Goal: Check status: Check status

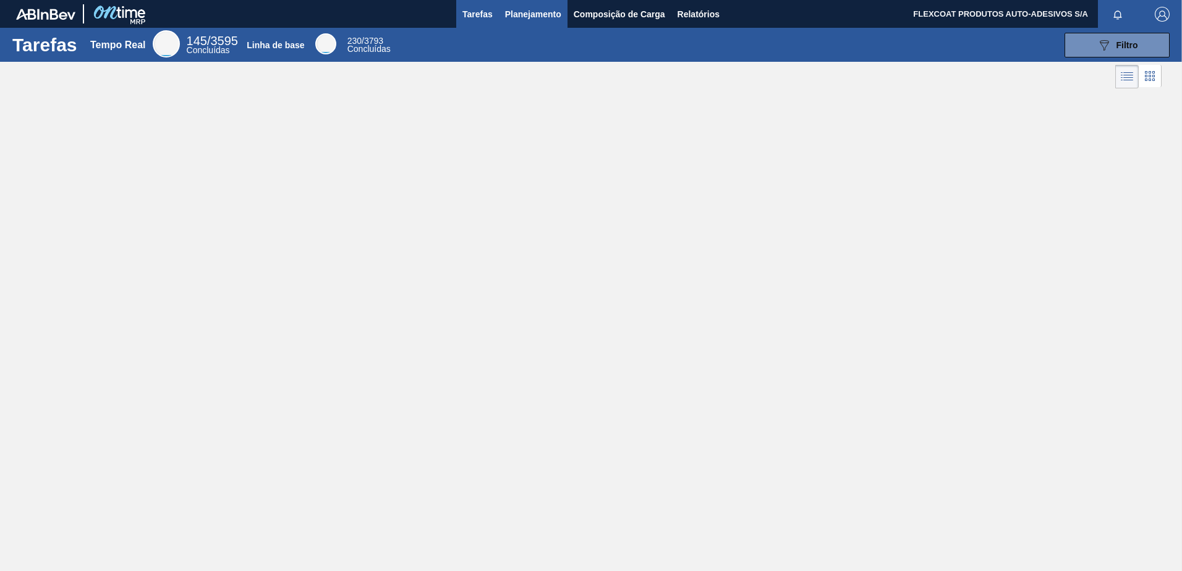
click at [515, 15] on span "Planejamento" at bounding box center [533, 14] width 56 height 15
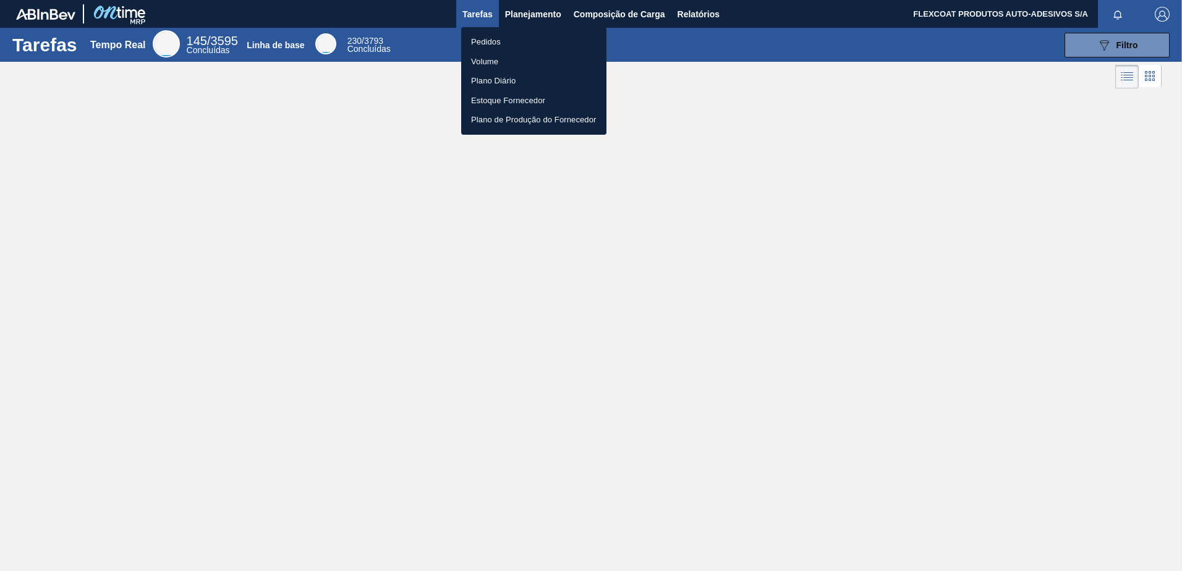
click at [492, 40] on li "Pedidos" at bounding box center [533, 42] width 145 height 20
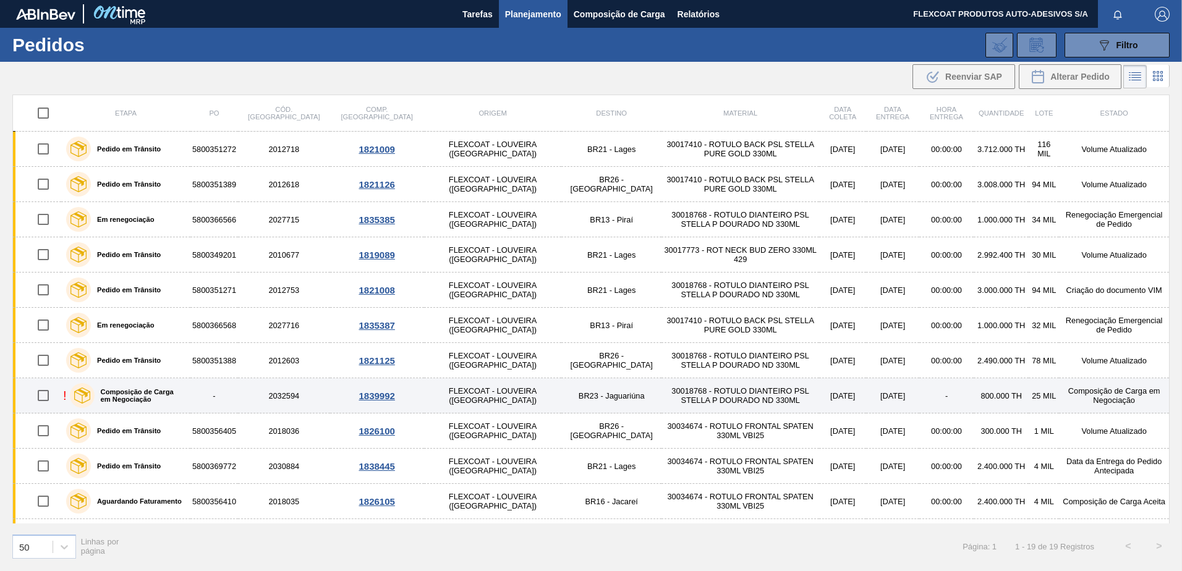
click at [131, 391] on label "Composição de Carga em Negociação" at bounding box center [140, 395] width 91 height 15
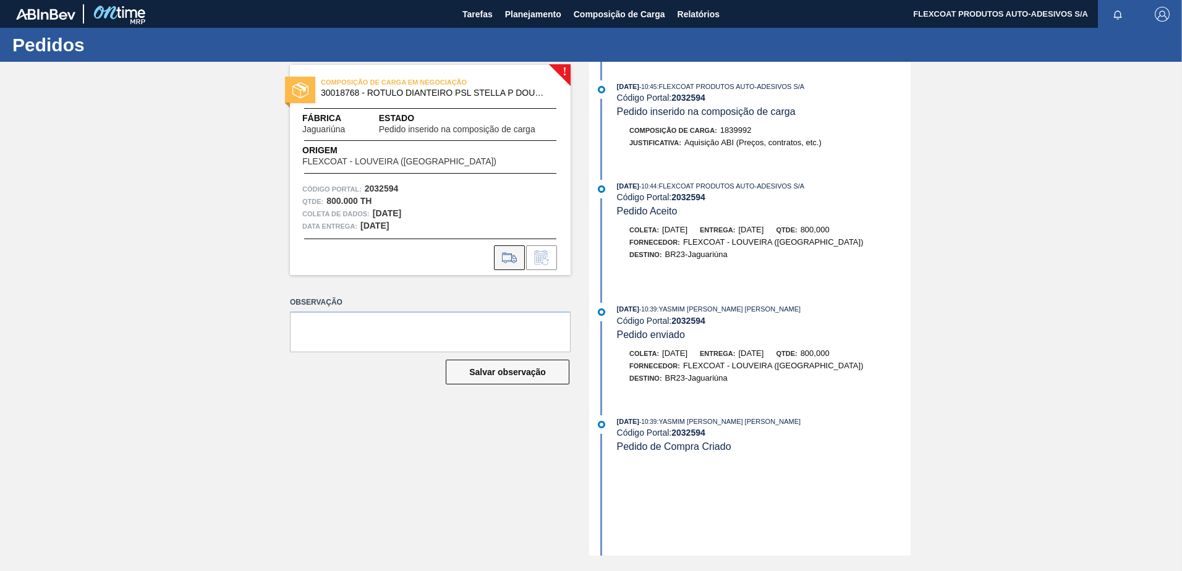
click at [510, 262] on icon at bounding box center [510, 257] width 20 height 15
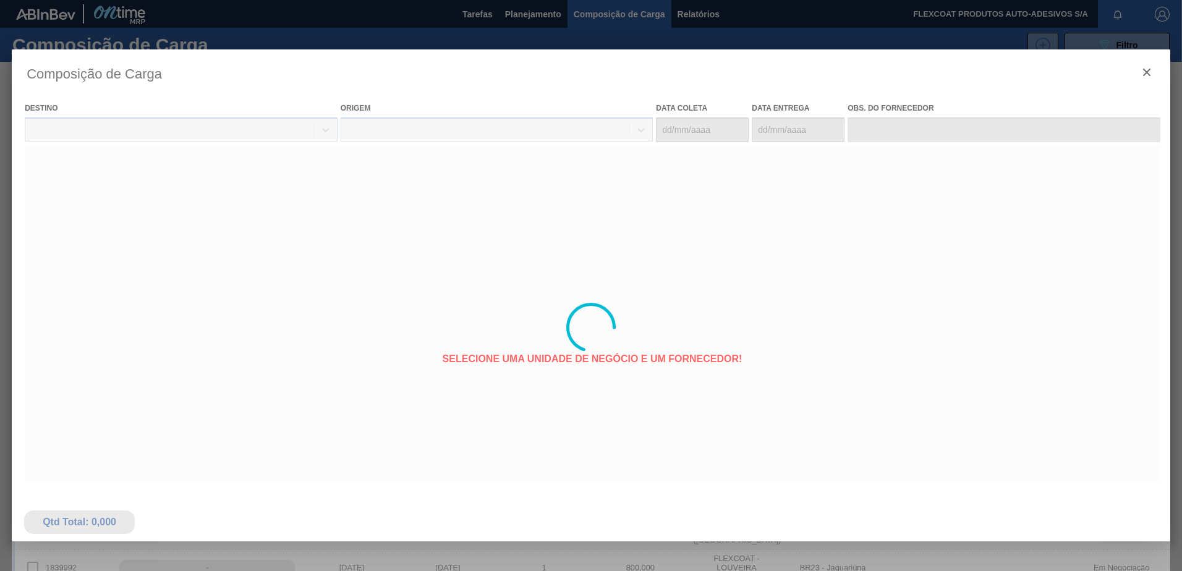
type coleta "18/09/2025"
type entrega "19/09/2025"
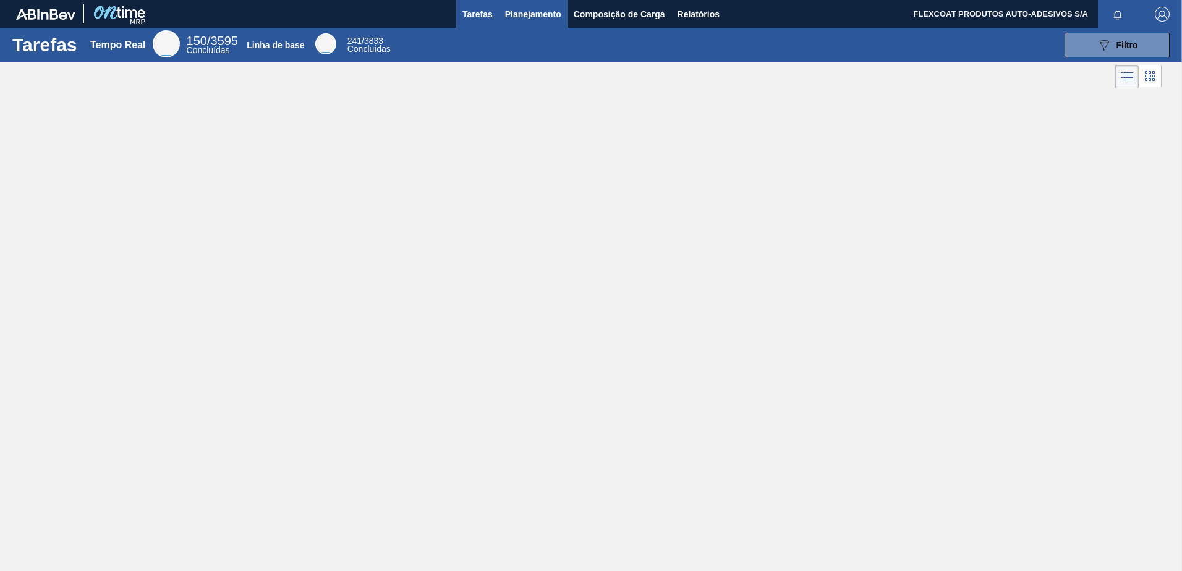
click at [516, 14] on span "Planejamento" at bounding box center [533, 14] width 56 height 15
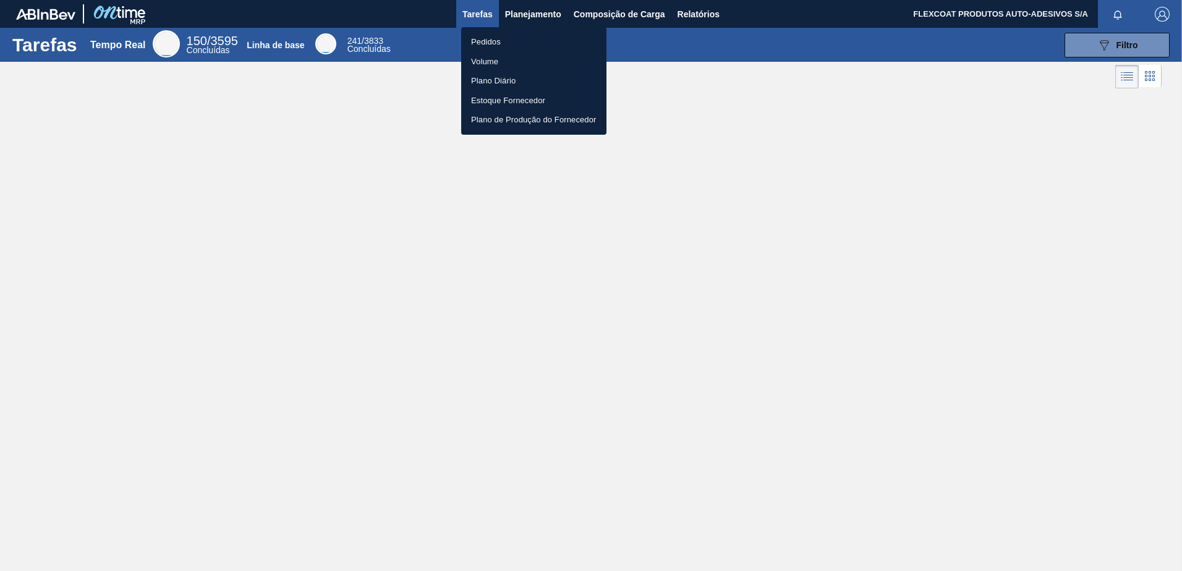
click at [493, 40] on li "Pedidos" at bounding box center [533, 42] width 145 height 20
